Goal: Find specific page/section

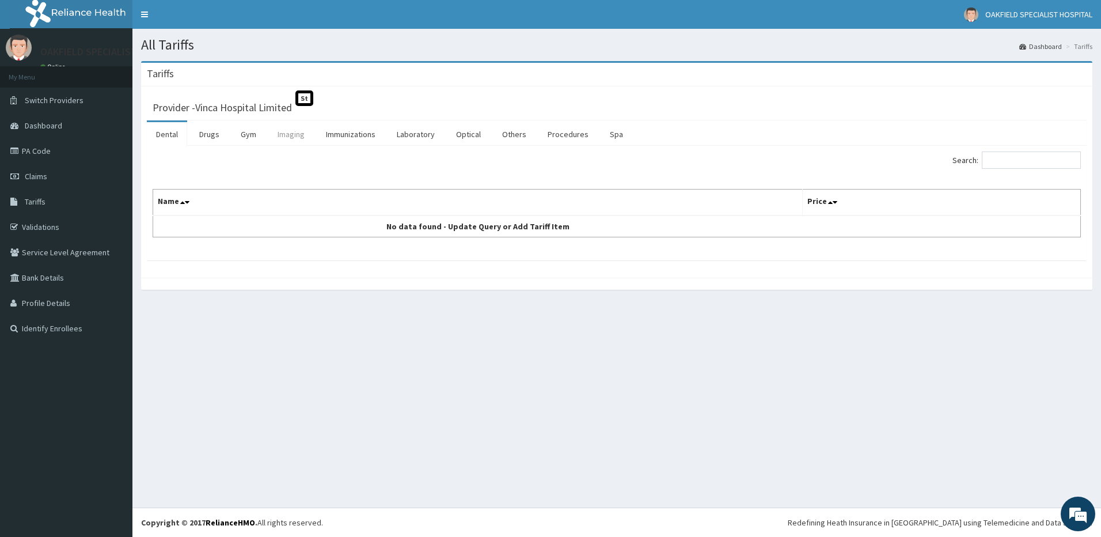
click at [286, 138] on link "Imaging" at bounding box center [291, 134] width 46 height 24
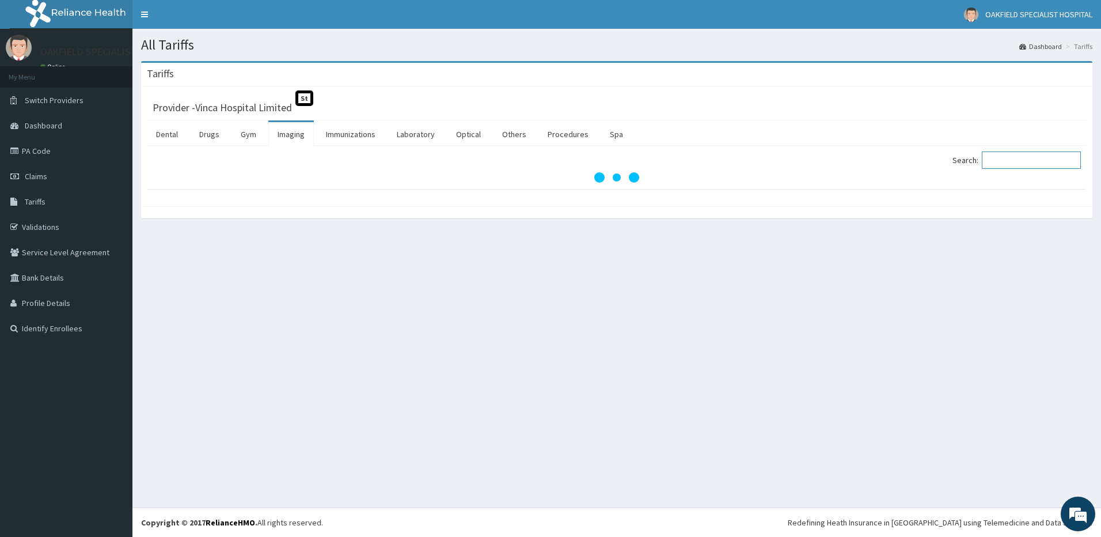
click at [1017, 160] on input "Search:" at bounding box center [1031, 159] width 99 height 17
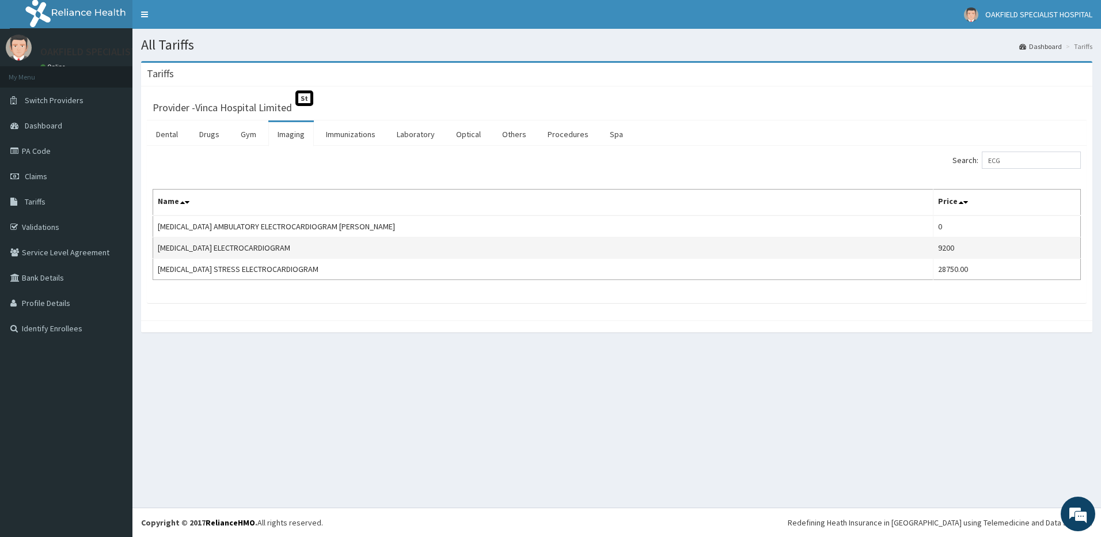
click at [170, 250] on td "[MEDICAL_DATA] ELECTROCARDIOGRAM" at bounding box center [543, 247] width 780 height 21
copy td "[MEDICAL_DATA] ELECTROCARDIOGRAM"
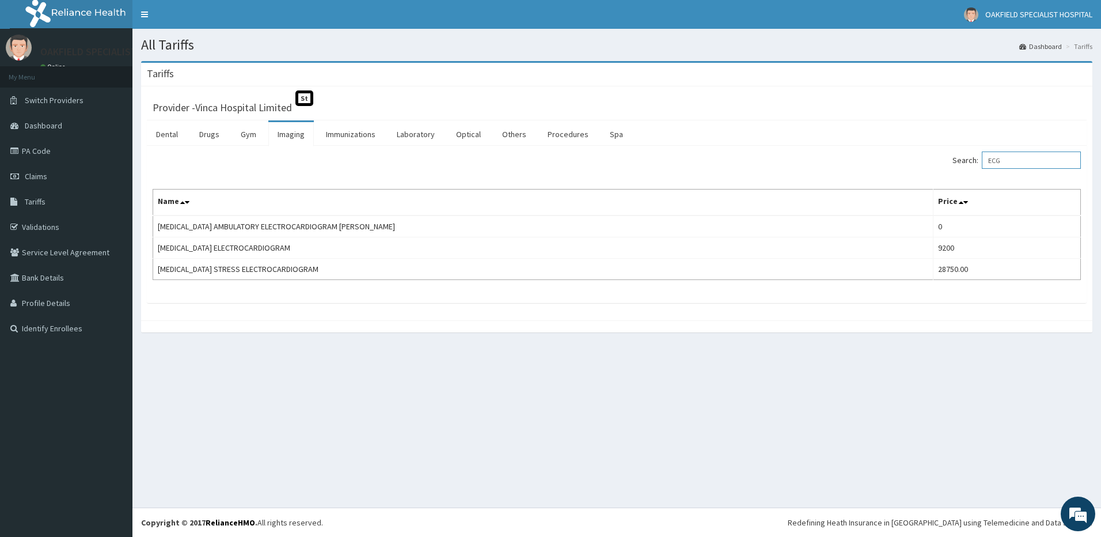
click at [1000, 160] on input "ECG" at bounding box center [1031, 159] width 99 height 17
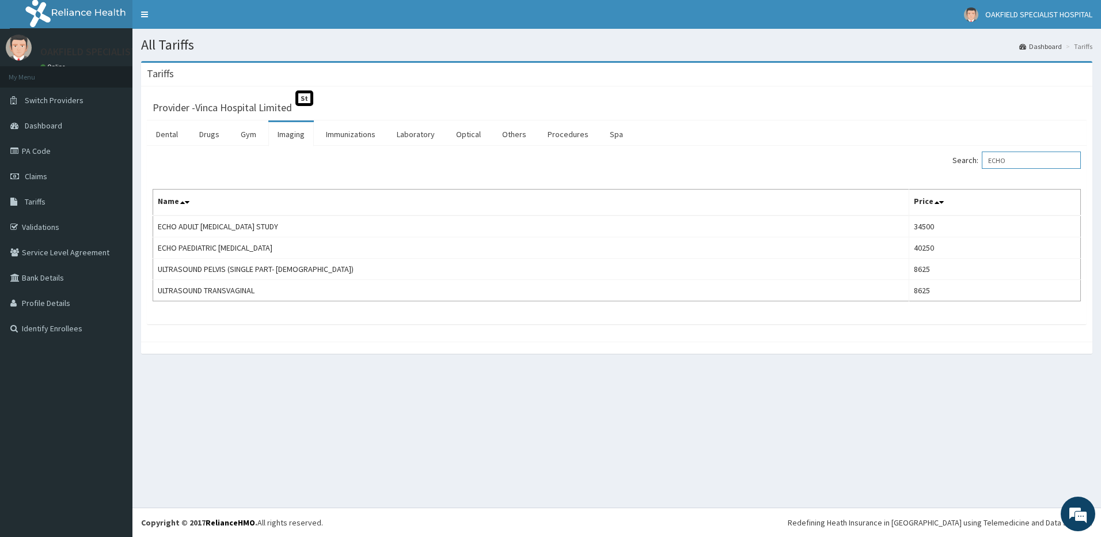
type input "ECHO"
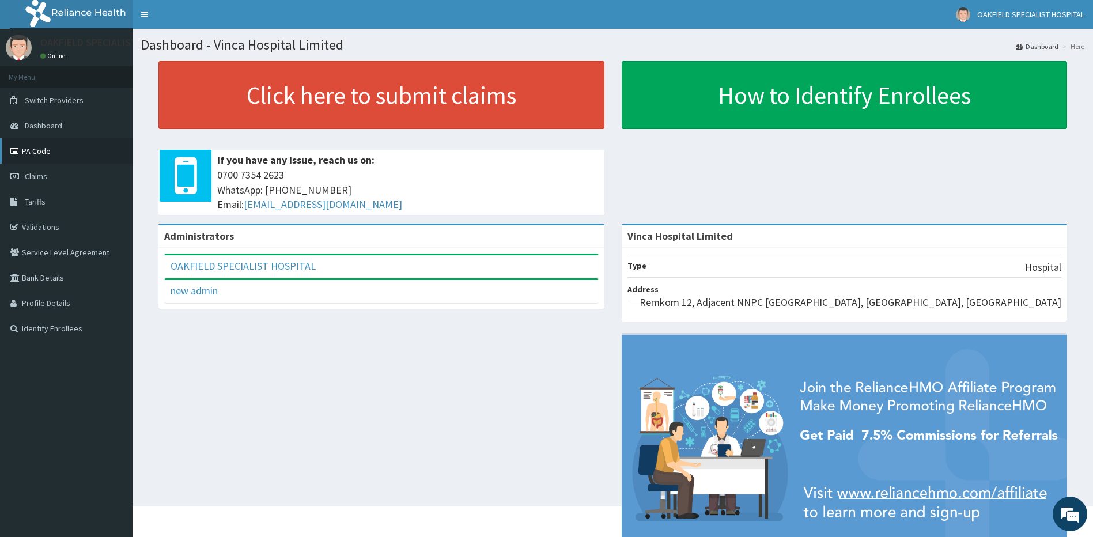
click at [39, 147] on link "PA Code" at bounding box center [66, 150] width 132 height 25
